Goal: Navigation & Orientation: Understand site structure

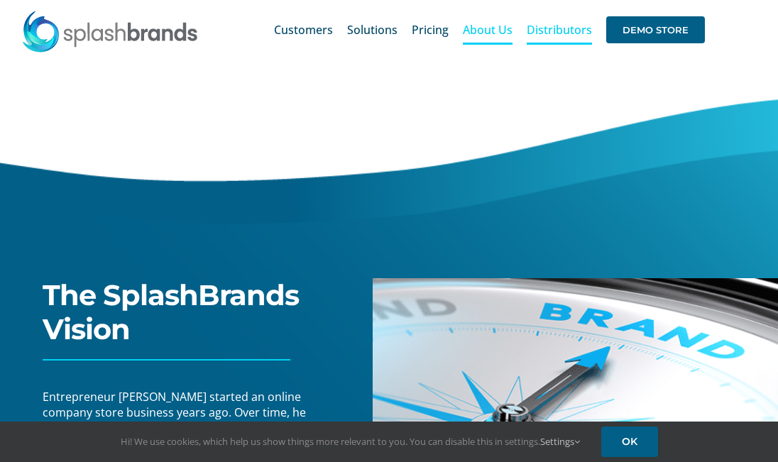
click at [569, 36] on span "Distributors" at bounding box center [559, 29] width 65 height 11
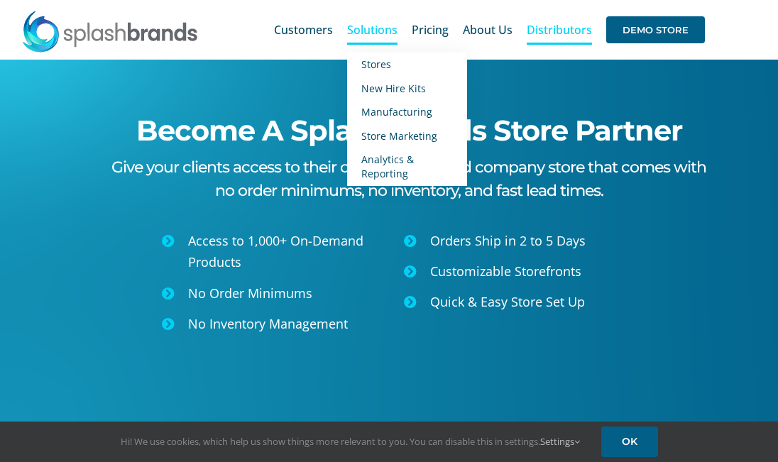
click at [359, 31] on span "Solutions" at bounding box center [372, 29] width 50 height 11
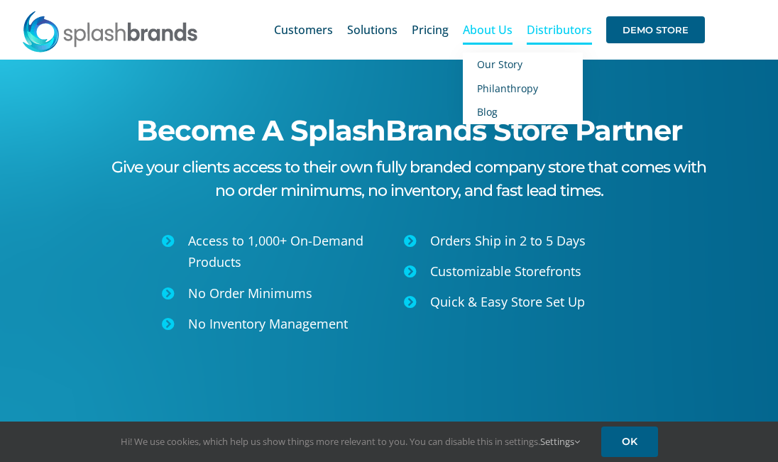
click at [488, 21] on link "About Us" at bounding box center [488, 29] width 50 height 45
click at [491, 62] on span "Our Story" at bounding box center [499, 64] width 45 height 13
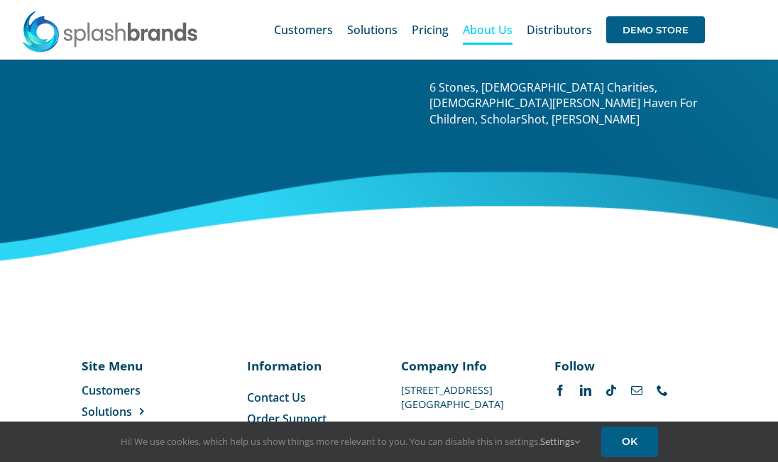
scroll to position [2909, 0]
